Goal: Find specific page/section

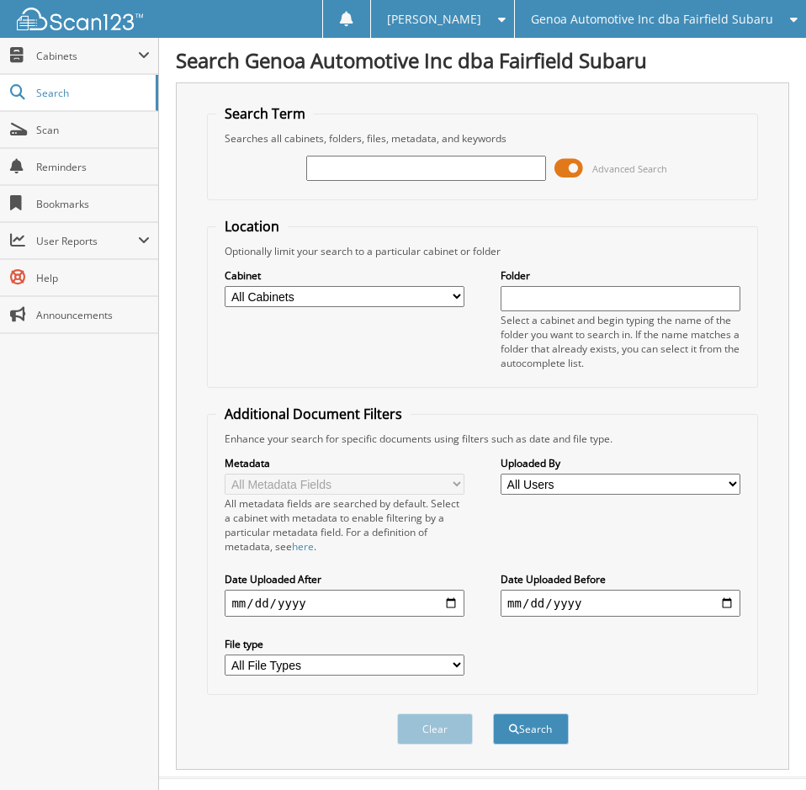
click at [660, 24] on span "Genoa Automotive Inc dba Fairfield Subaru" at bounding box center [652, 19] width 242 height 10
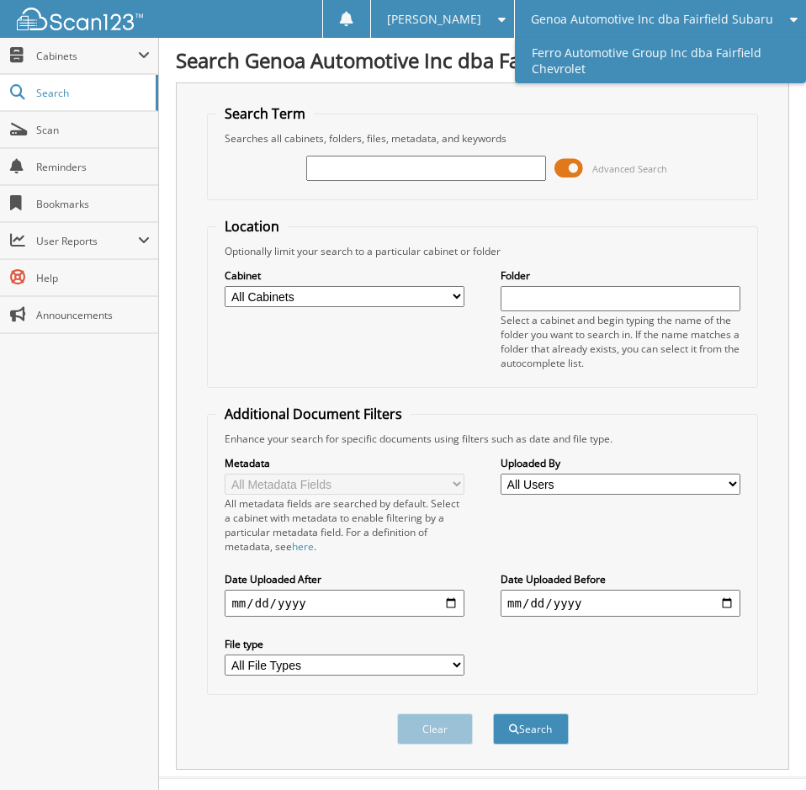
click at [657, 50] on link "Ferro Automotive Group Inc dba Fairfield Chevrolet" at bounding box center [660, 60] width 291 height 45
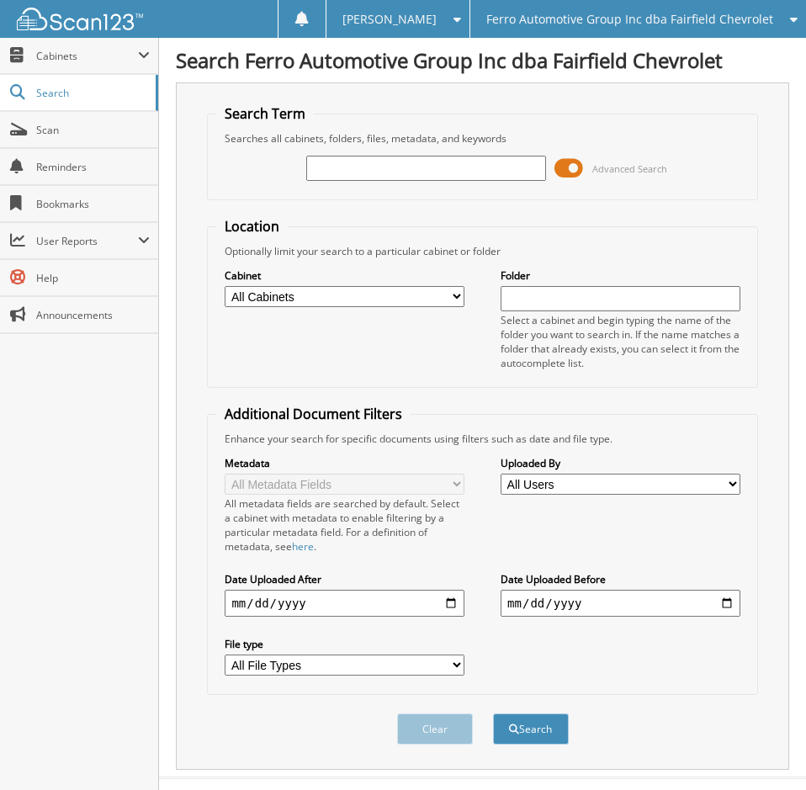
click at [426, 174] on input "text" at bounding box center [425, 168] width 239 height 25
type input "94314"
click at [548, 724] on button "Search" at bounding box center [531, 728] width 76 height 31
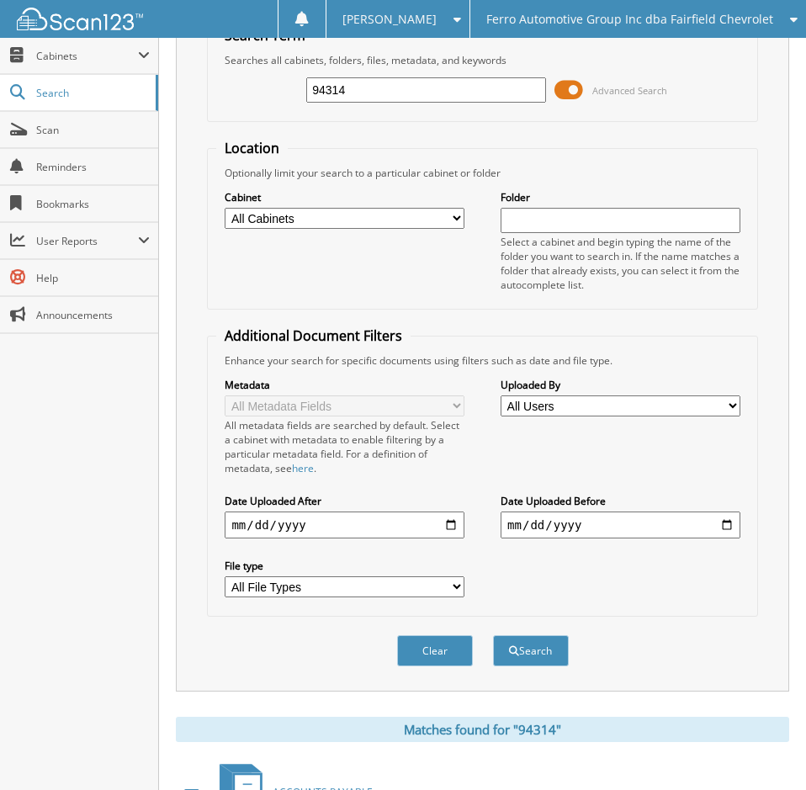
scroll to position [277, 0]
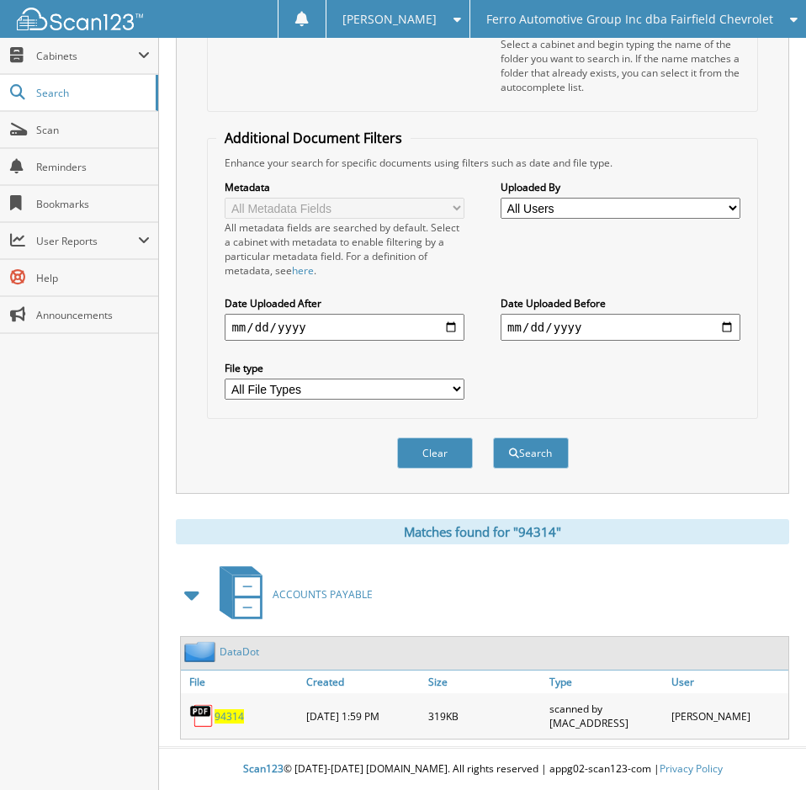
click at [215, 711] on span "94314" at bounding box center [229, 716] width 29 height 14
